Goal: Task Accomplishment & Management: Complete application form

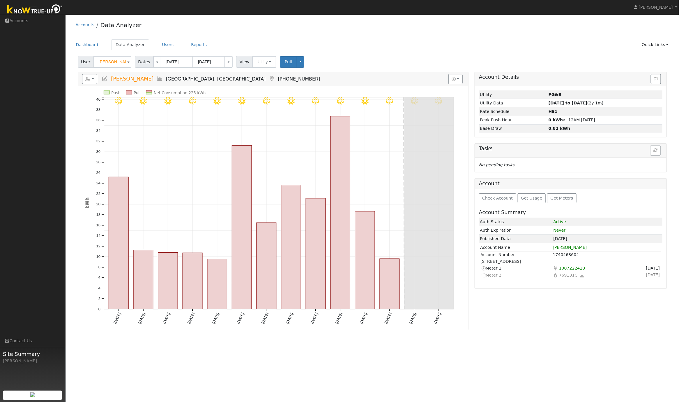
click at [319, 30] on div "Accounts Data Analyzer" at bounding box center [373, 26] width 602 height 18
click at [162, 43] on link "Users" at bounding box center [168, 44] width 20 height 11
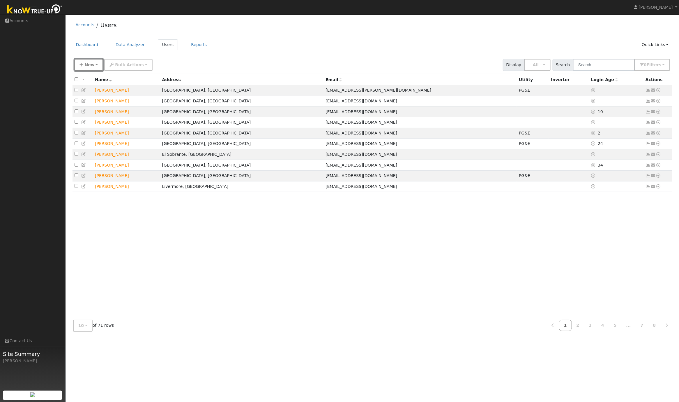
click at [87, 65] on span "New" at bounding box center [89, 64] width 10 height 5
click at [93, 76] on link "Quick Add" at bounding box center [99, 77] width 48 height 8
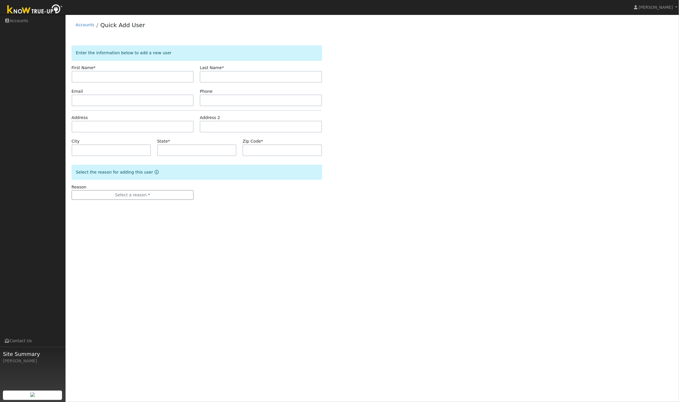
click at [85, 76] on input "text" at bounding box center [133, 77] width 122 height 12
type input "[PERSON_NAME]"
click at [211, 79] on input "text" at bounding box center [261, 77] width 122 height 12
paste input "[PERSON_NAME]"
click at [215, 77] on input "Alex Coate" at bounding box center [261, 77] width 122 height 12
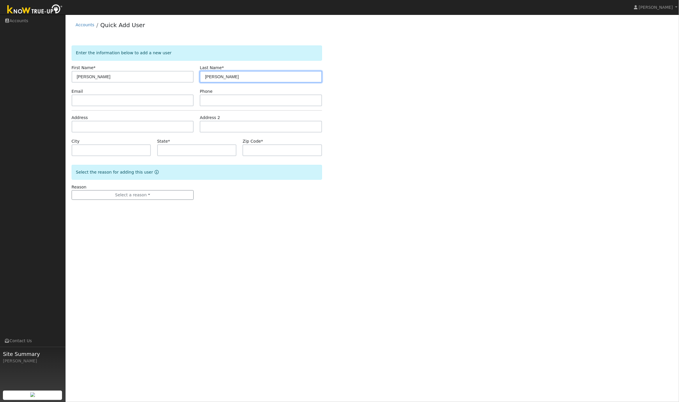
type input "Coate"
click at [141, 77] on input "[PERSON_NAME]" at bounding box center [133, 77] width 122 height 12
type input "Alex"
click at [110, 102] on input "text" at bounding box center [133, 100] width 122 height 12
paste input "[PERSON_NAME][EMAIL_ADDRESS][DOMAIN_NAME]"
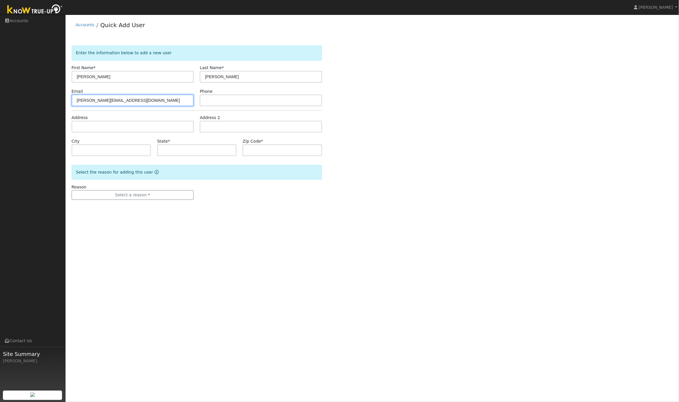
type input "[PERSON_NAME][EMAIL_ADDRESS][DOMAIN_NAME]"
click at [208, 99] on input "text" at bounding box center [261, 100] width 122 height 12
paste input "9253237377"
type input "9253237377"
click at [96, 127] on input "text" at bounding box center [133, 127] width 122 height 12
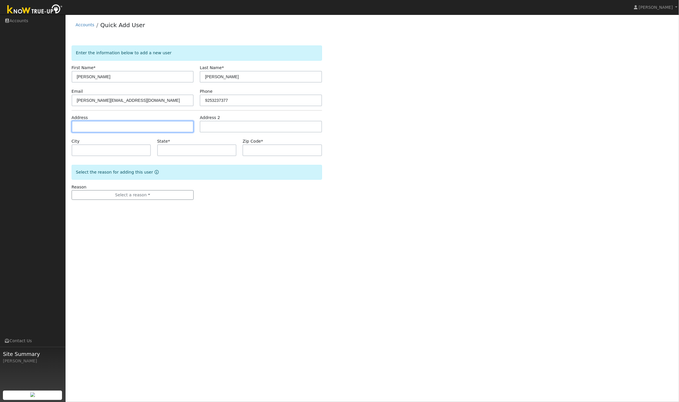
paste input "147 Bacon Ct, Lafayette, CA 94549, USA"
type input "147 Bacon Court"
type input "Lafayette"
type input "CA"
type input "94549"
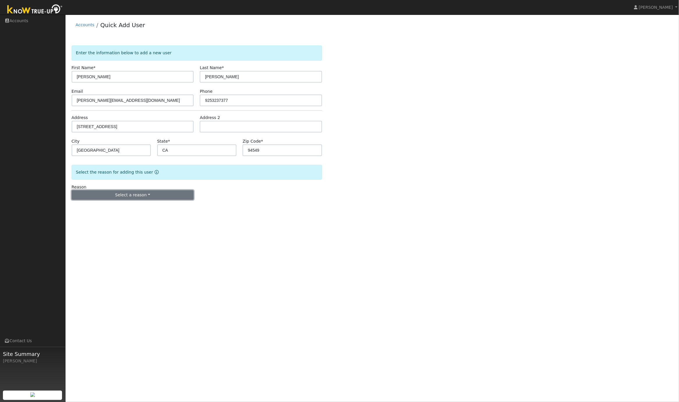
click at [121, 195] on button "Select a reason" at bounding box center [133, 195] width 122 height 10
click at [96, 207] on link "New lead" at bounding box center [104, 207] width 64 height 8
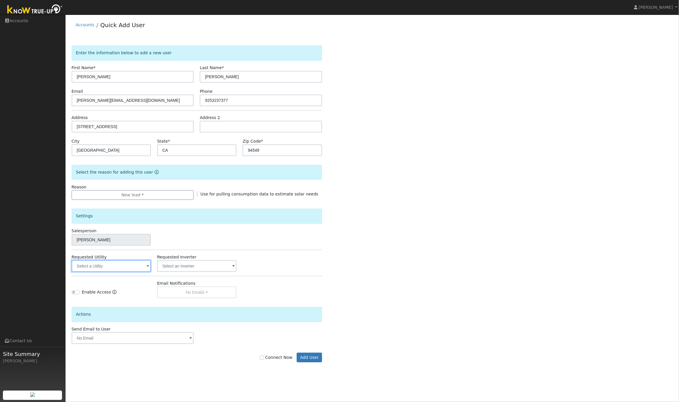
click at [98, 269] on input "text" at bounding box center [112, 266] width 80 height 12
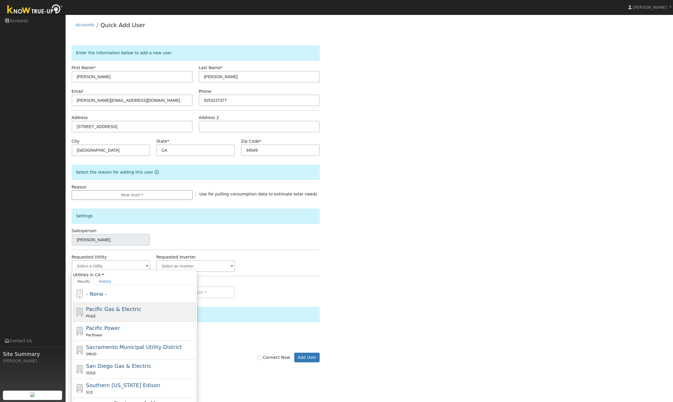
click at [110, 314] on div "PG&E" at bounding box center [140, 316] width 108 height 6
type input "Pacific Gas & Electric"
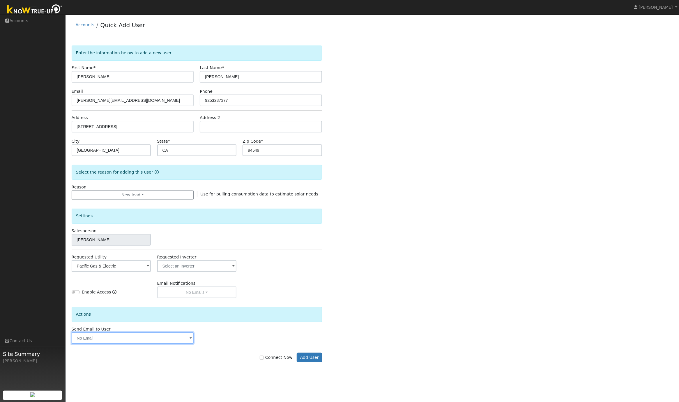
click at [156, 343] on input "text" at bounding box center [133, 338] width 122 height 12
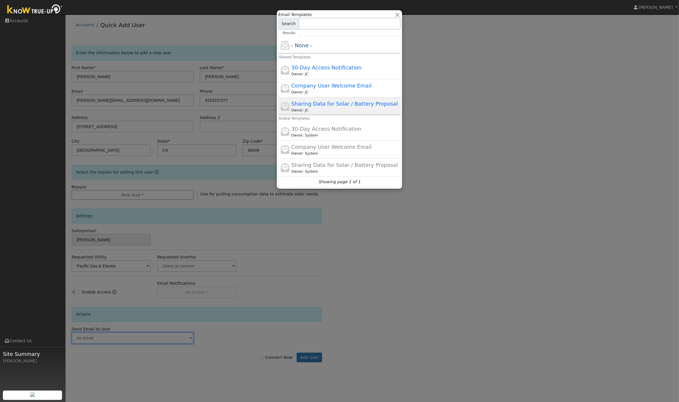
click at [342, 104] on span "Sharing Data for Solar / Battery Proposal" at bounding box center [345, 104] width 107 height 6
type input "Sharing Data for Solar / Battery Proposal"
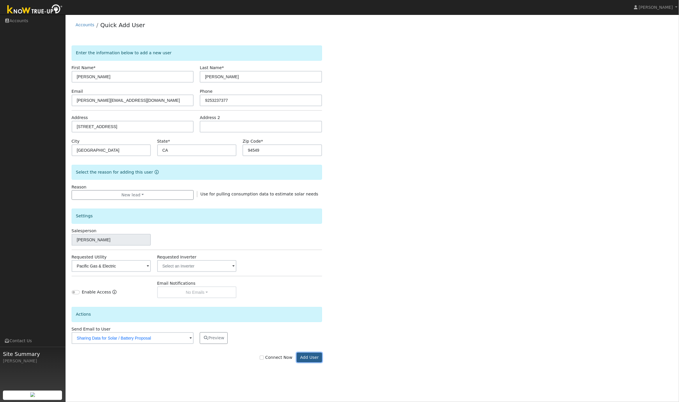
click at [311, 359] on button "Add User" at bounding box center [309, 357] width 25 height 10
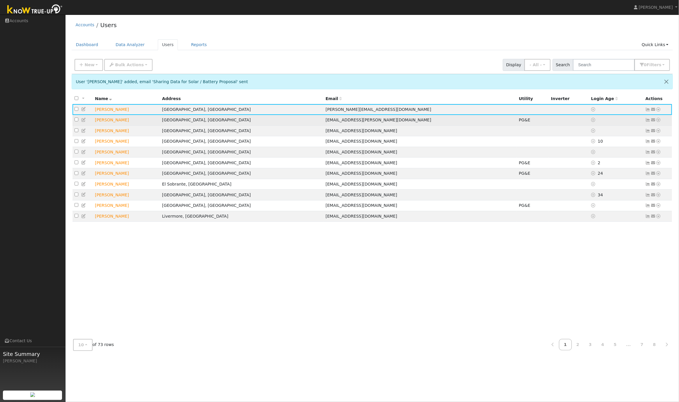
click at [649, 121] on icon at bounding box center [648, 120] width 5 height 4
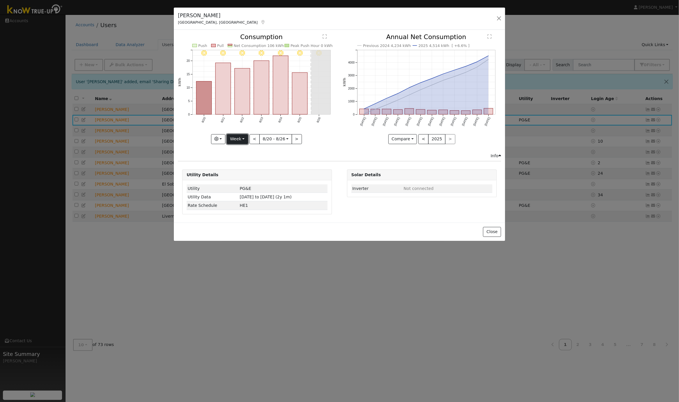
click at [237, 140] on button "Week" at bounding box center [237, 139] width 21 height 10
click at [249, 176] on link "Year" at bounding box center [247, 175] width 41 height 8
type input "[DATE]"
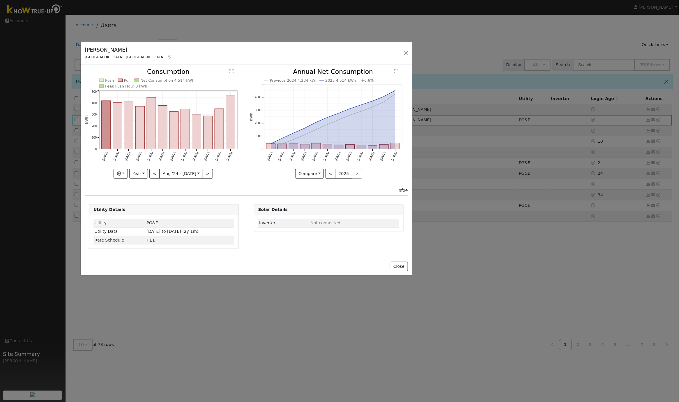
drag, startPoint x: 374, startPoint y: 18, endPoint x: 281, endPoint y: 52, distance: 99.4
click at [281, 52] on div "[PERSON_NAME] [PERSON_NAME], [GEOGRAPHIC_DATA] Default Account Default Account …" at bounding box center [247, 53] width 332 height 22
